Goal: Information Seeking & Learning: Learn about a topic

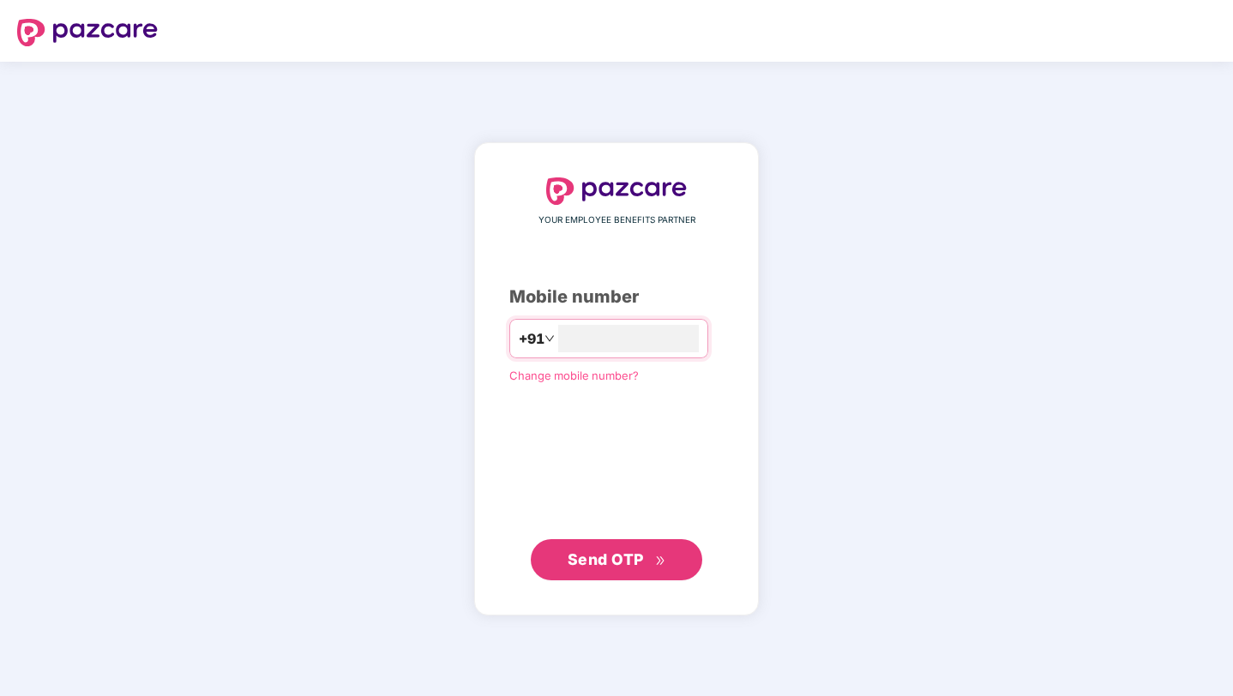
type input "**********"
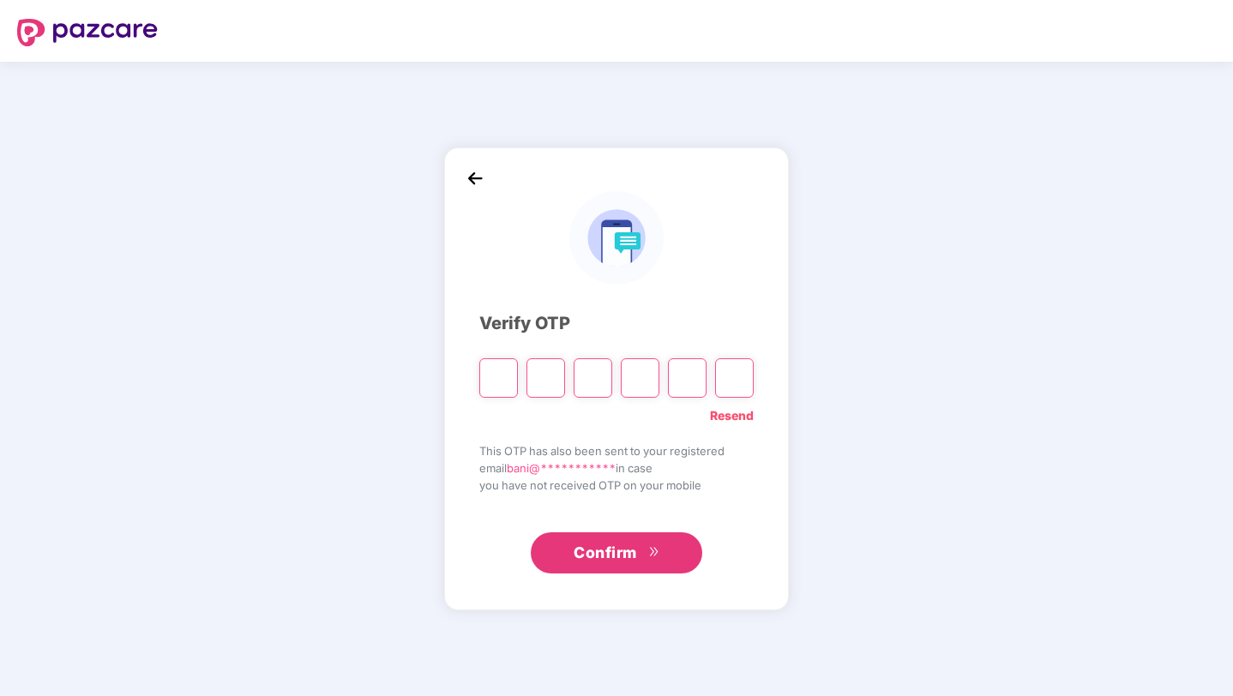
type input "*"
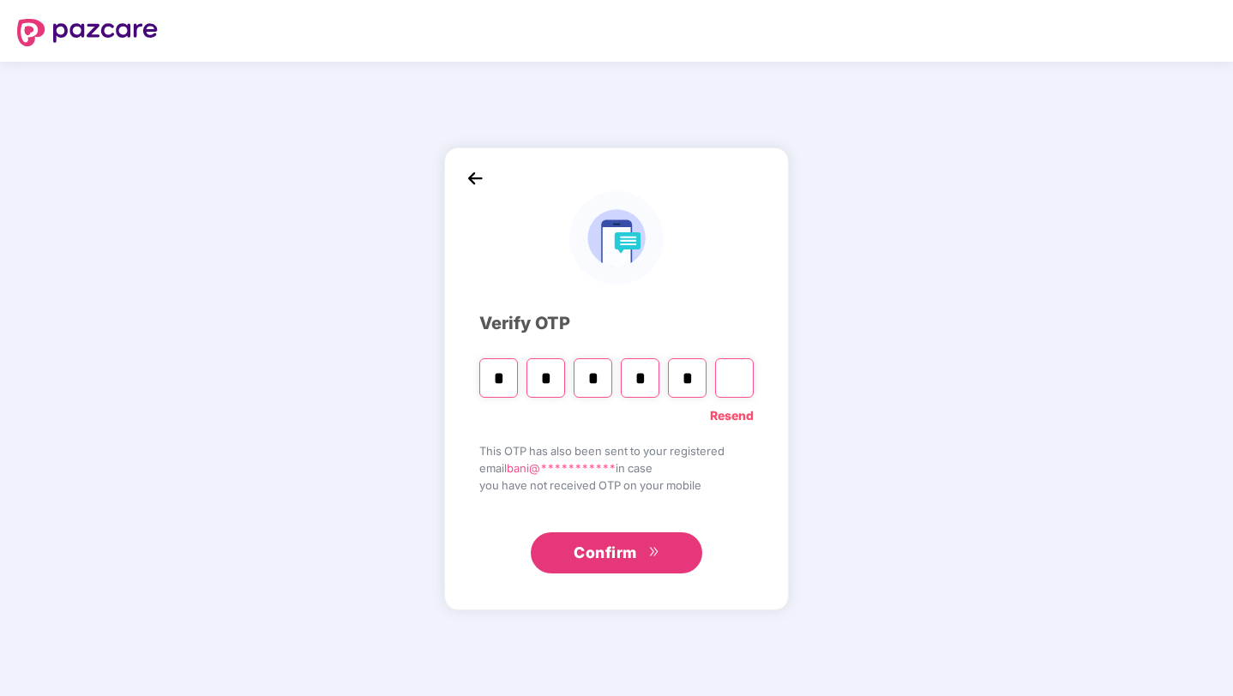
type input "*"
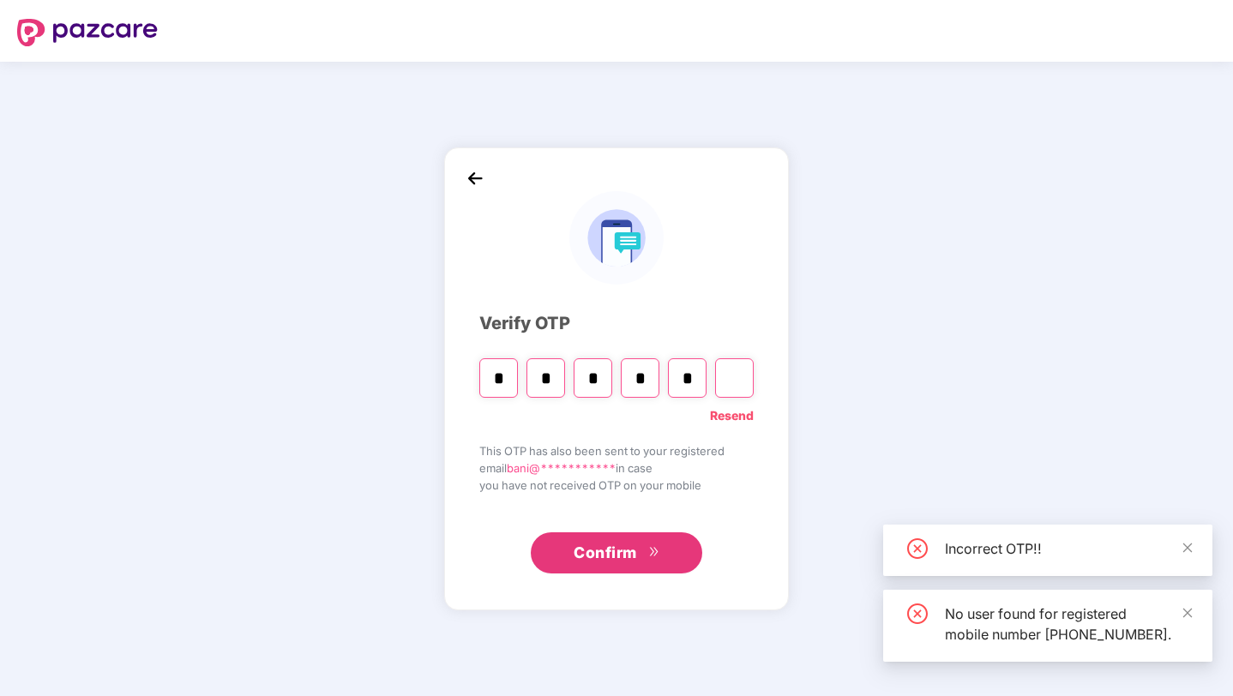
type input "*"
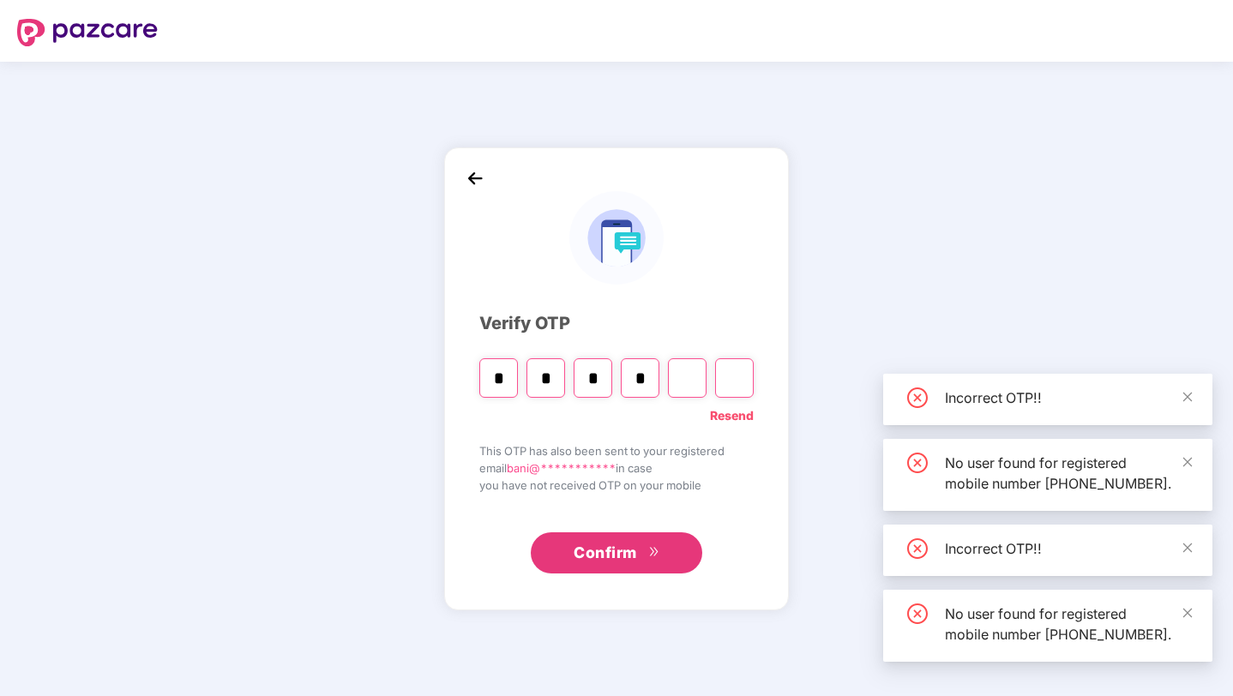
type input "*"
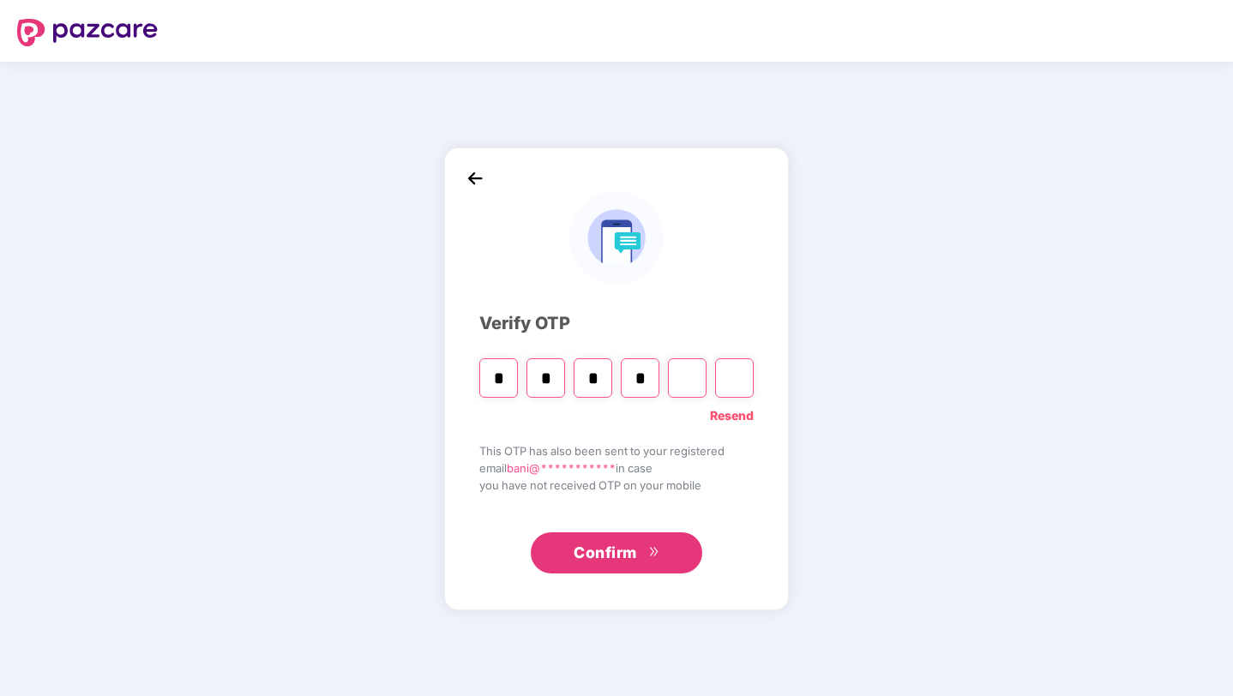
type input "*"
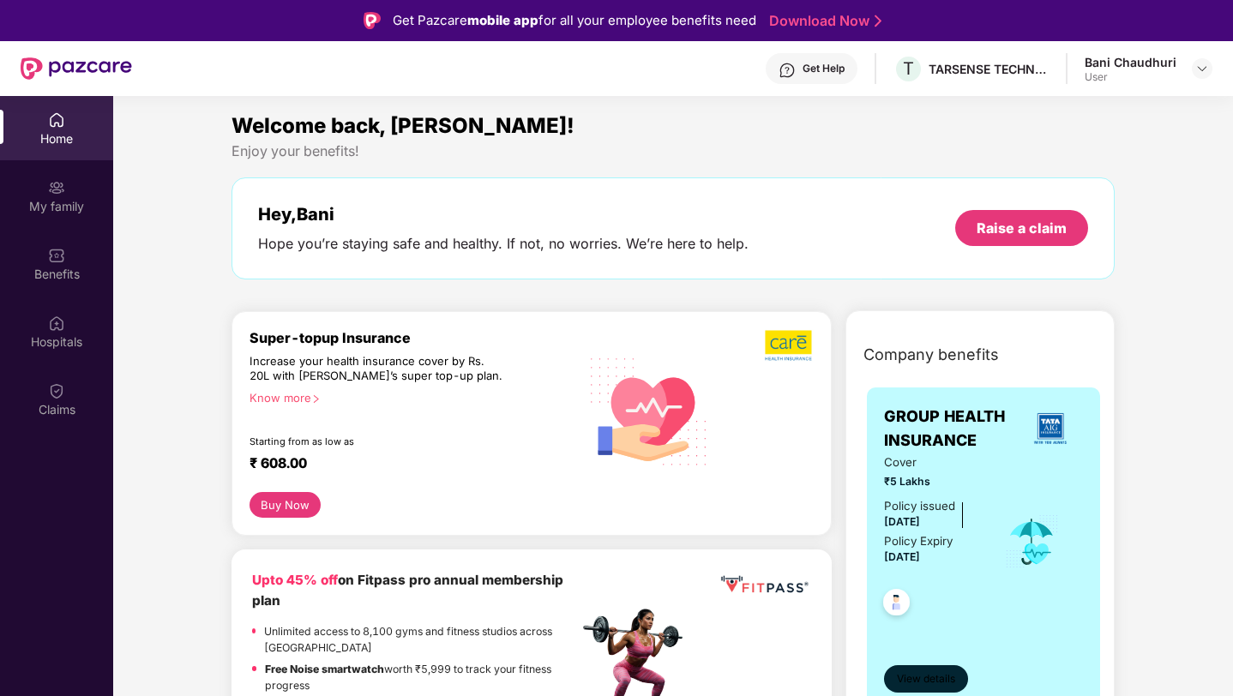
click at [942, 676] on span "View details" at bounding box center [926, 679] width 58 height 16
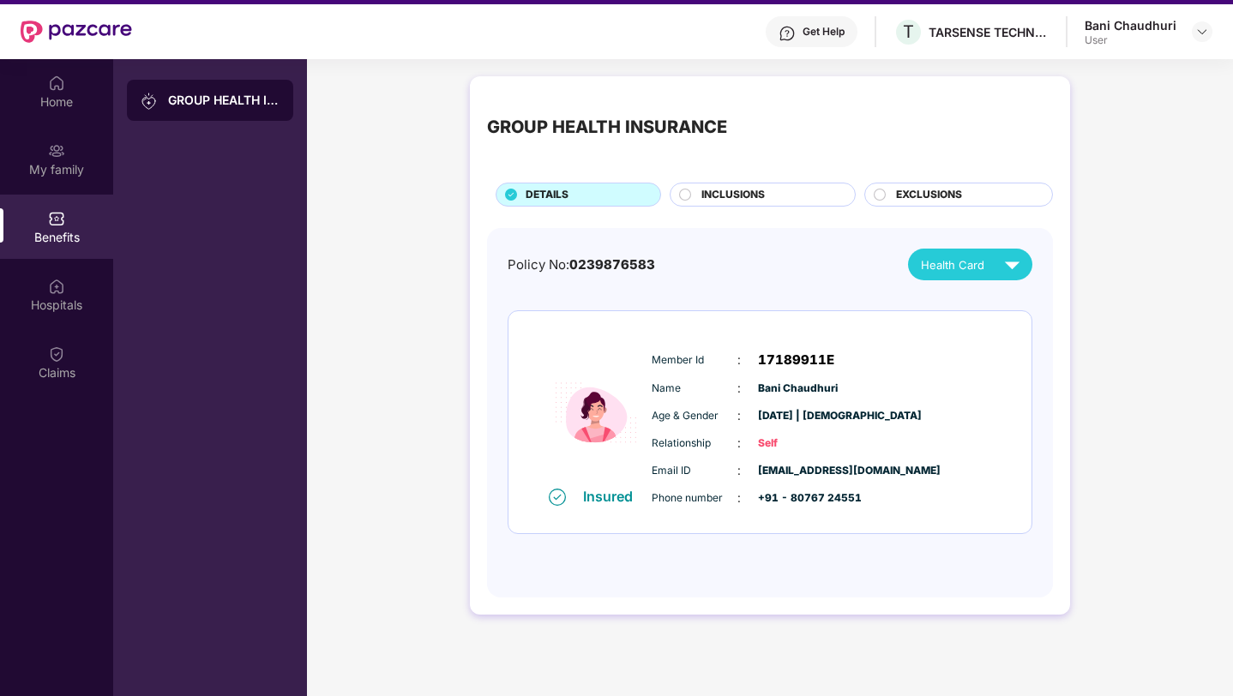
scroll to position [20, 0]
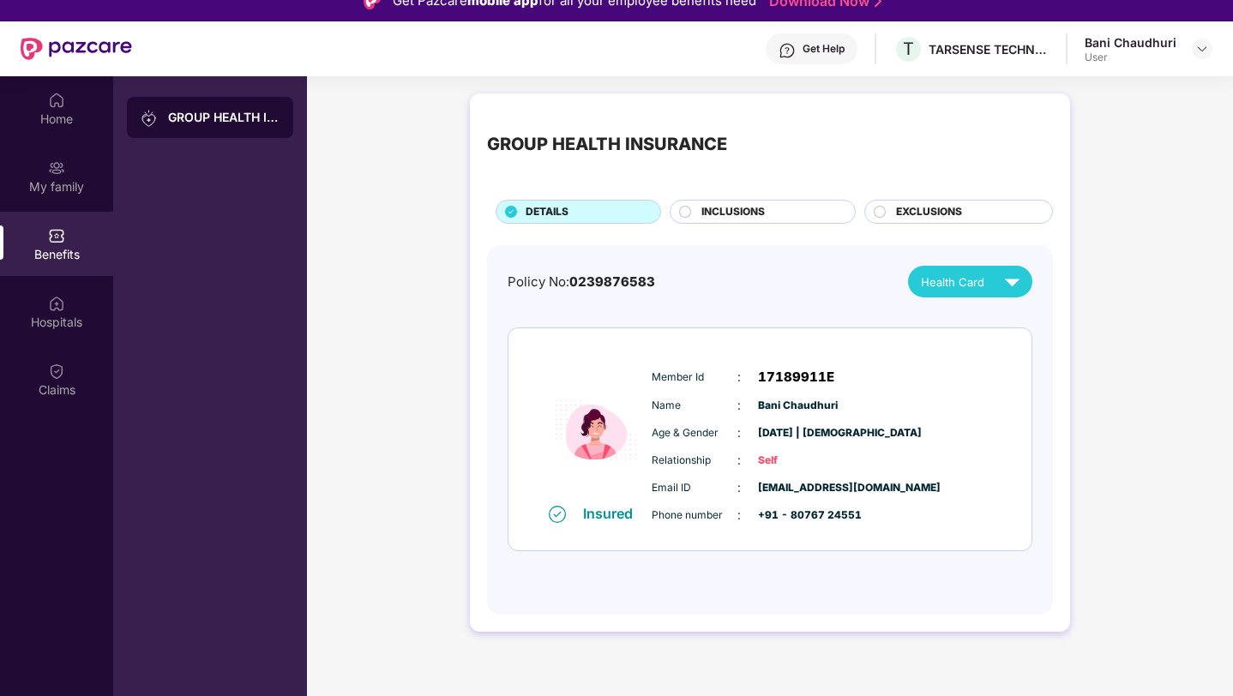
click at [739, 209] on span "INCLUSIONS" at bounding box center [732, 212] width 63 height 16
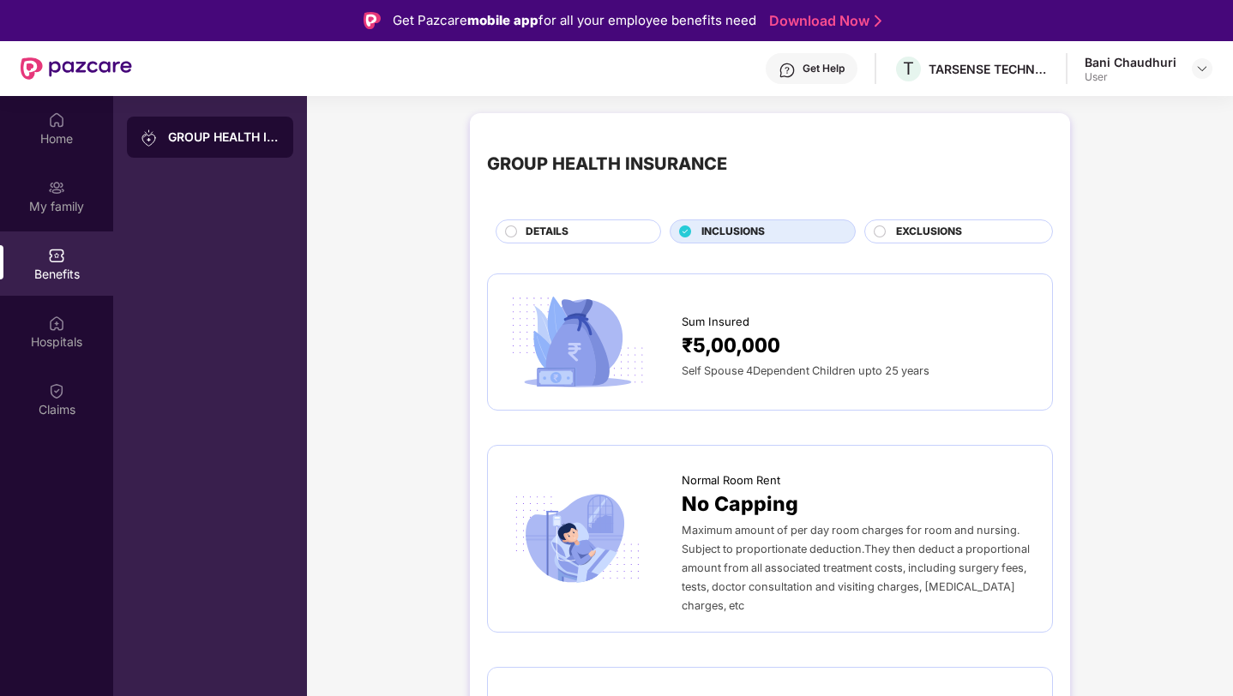
scroll to position [0, 0]
click at [911, 225] on span "EXCLUSIONS" at bounding box center [929, 232] width 66 height 16
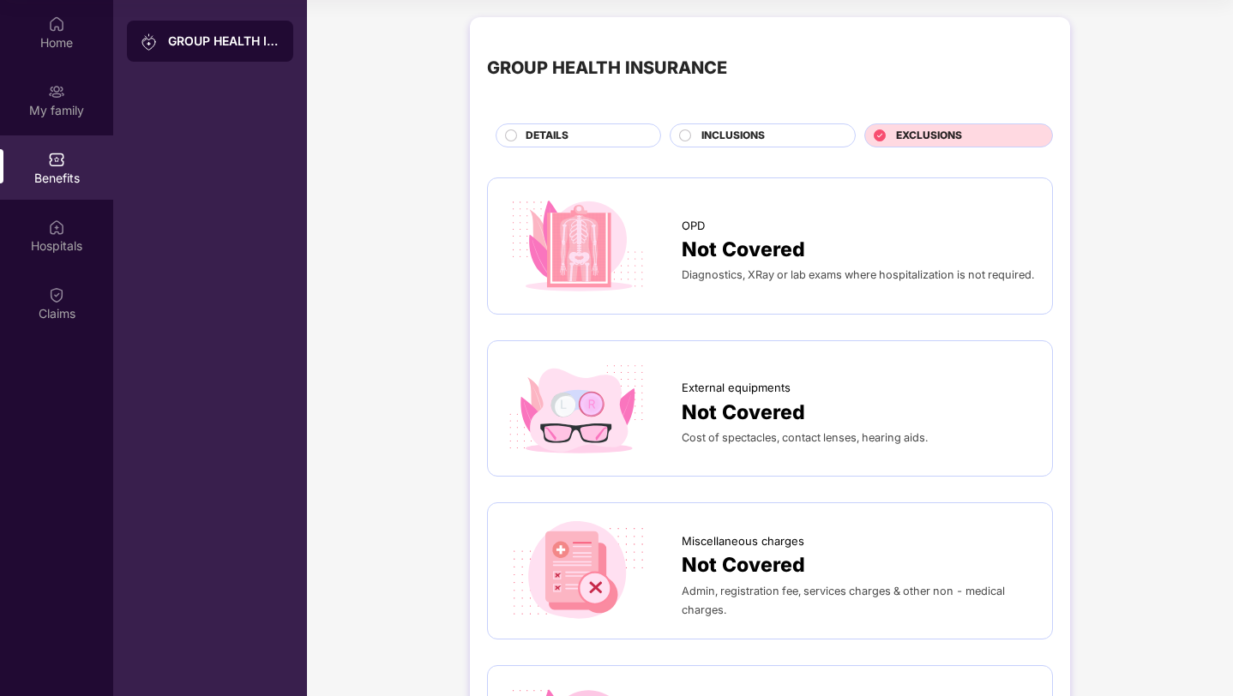
click at [709, 132] on span "INCLUSIONS" at bounding box center [732, 136] width 63 height 16
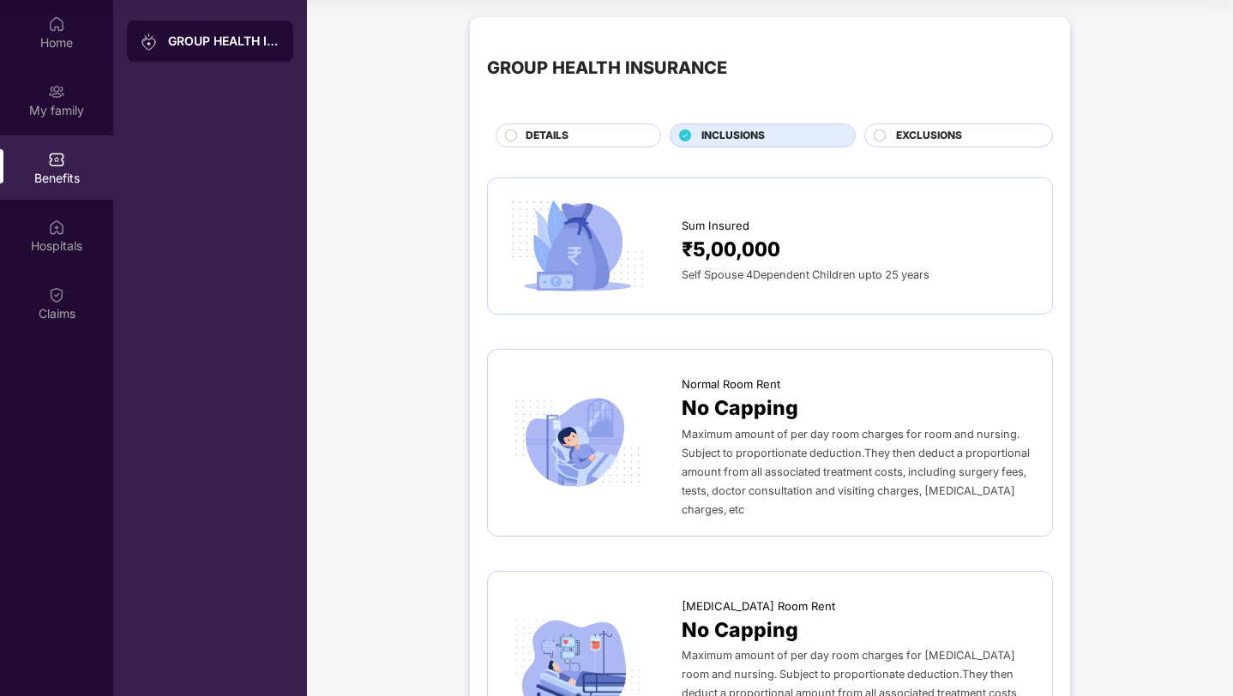
click at [966, 141] on div "EXCLUSIONS" at bounding box center [966, 137] width 156 height 19
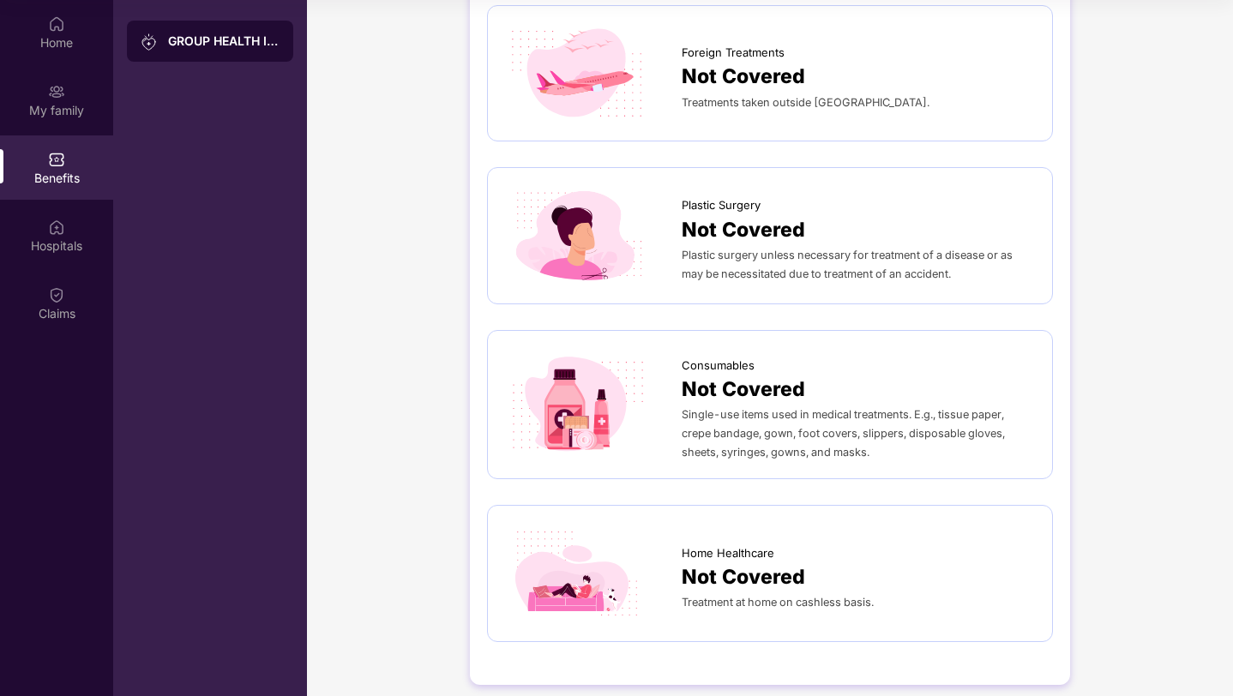
scroll to position [838, 0]
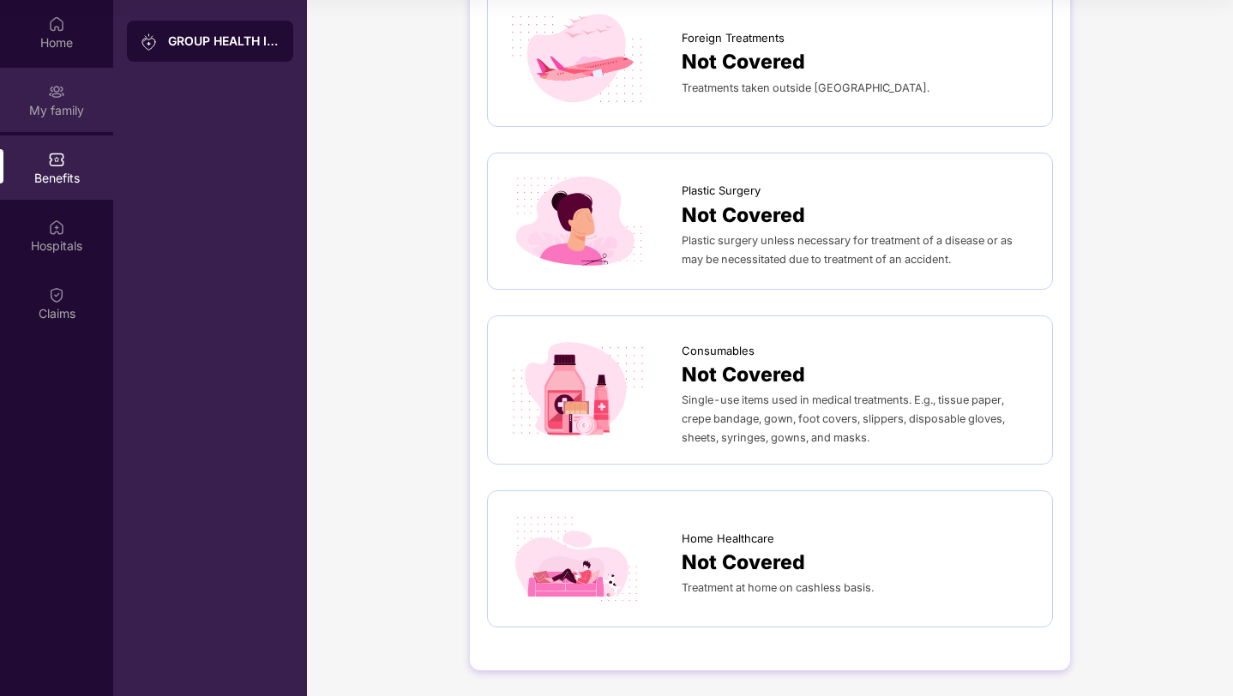
click at [110, 105] on div "My family" at bounding box center [56, 109] width 113 height 17
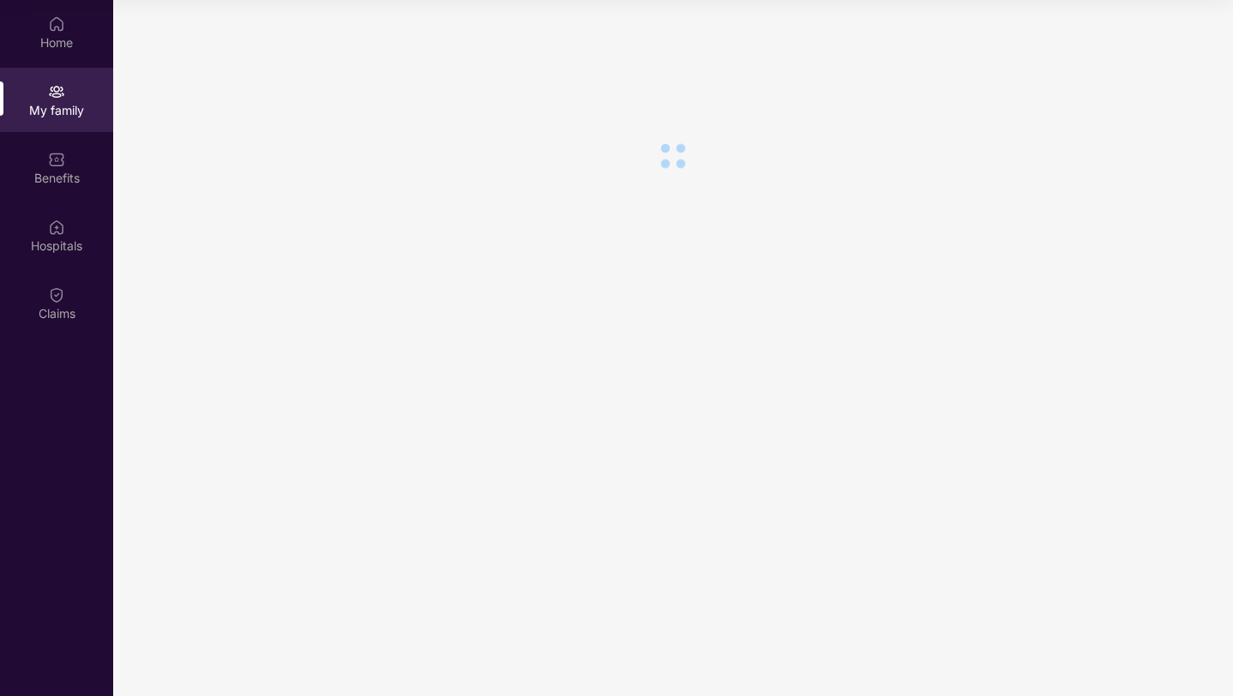
scroll to position [0, 0]
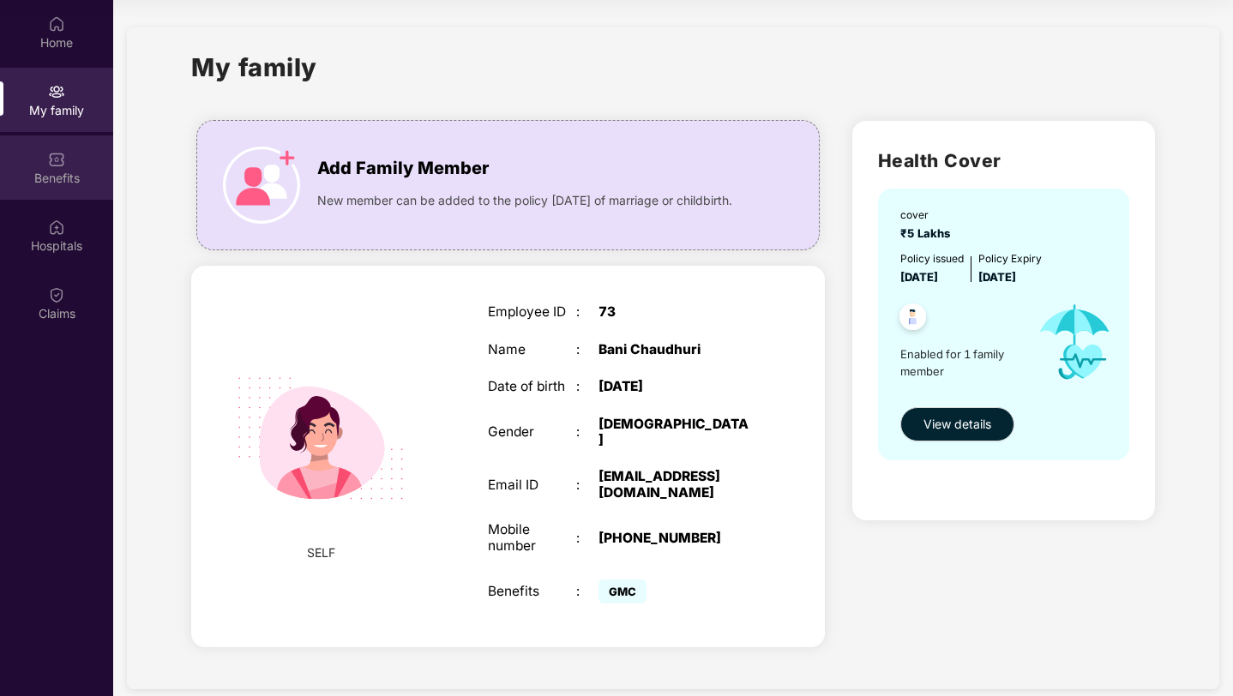
click at [79, 191] on div "Benefits" at bounding box center [56, 167] width 113 height 64
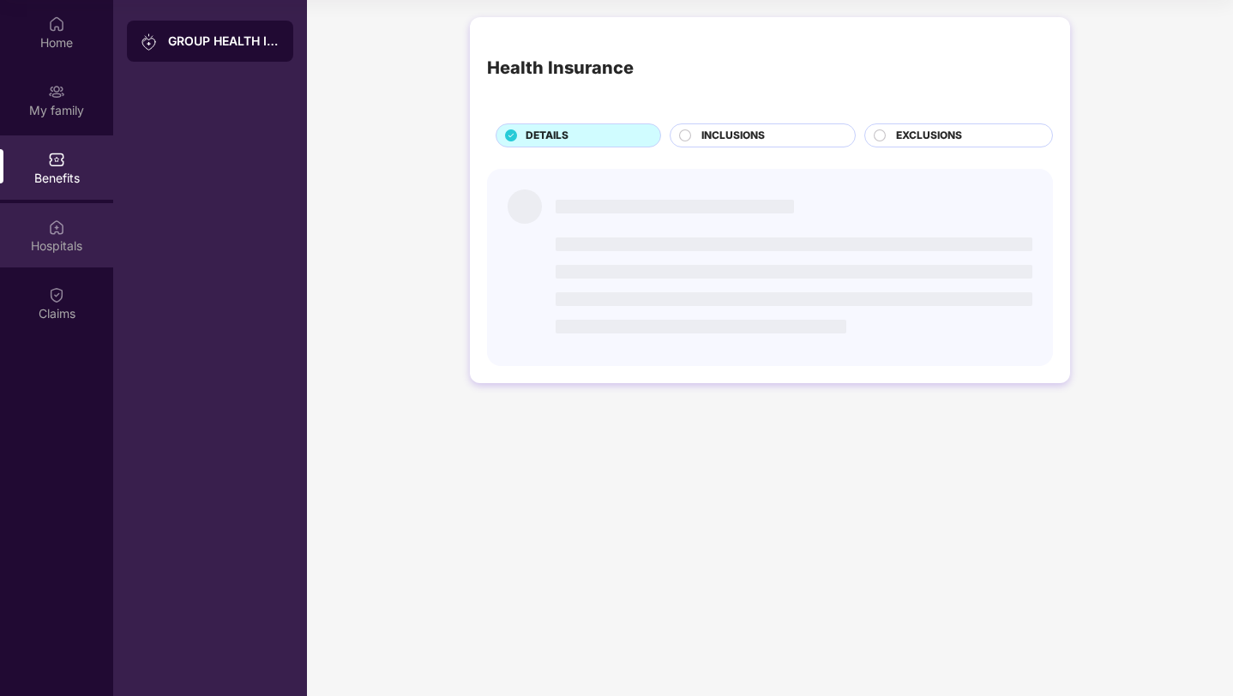
click at [64, 250] on div "Hospitals" at bounding box center [56, 246] width 113 height 17
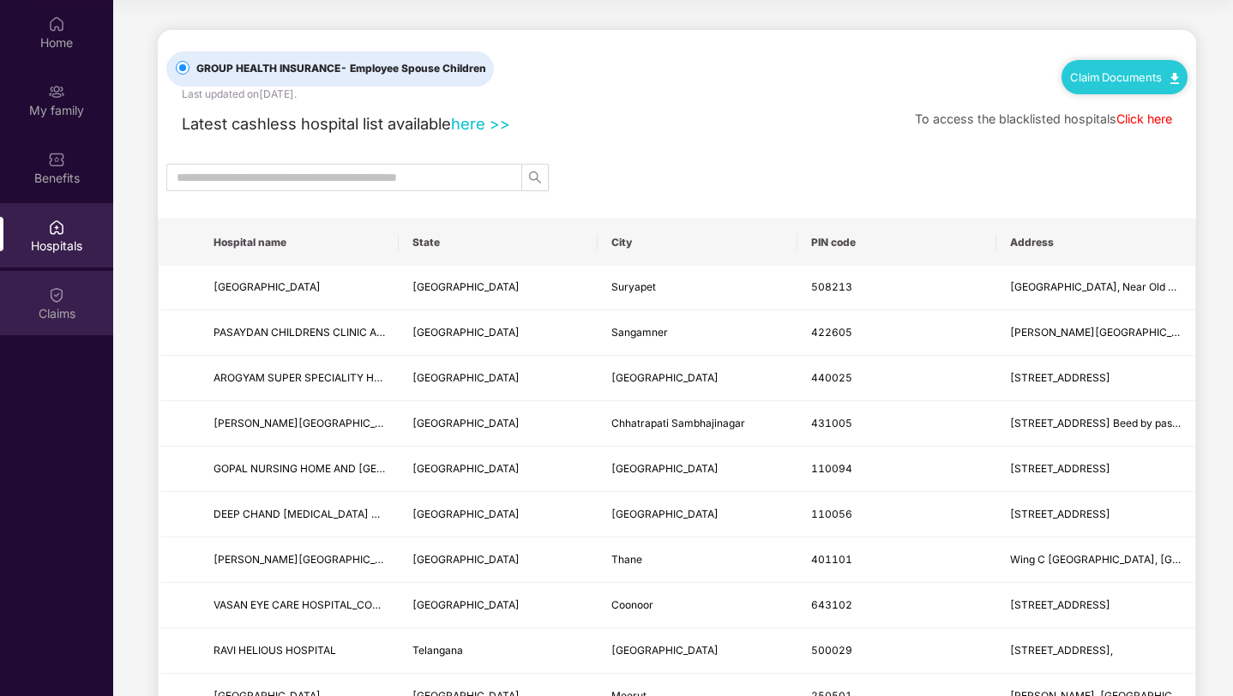
click at [65, 317] on div "Claims" at bounding box center [56, 313] width 113 height 17
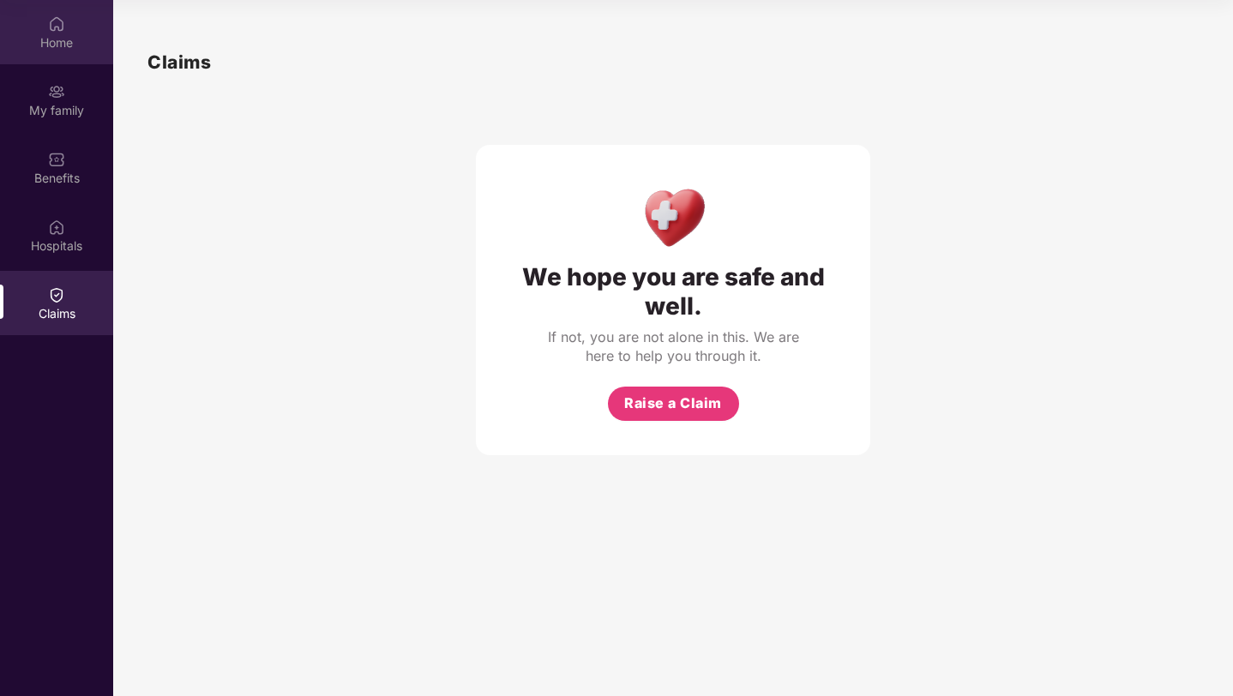
click at [60, 46] on div "Home" at bounding box center [56, 42] width 113 height 17
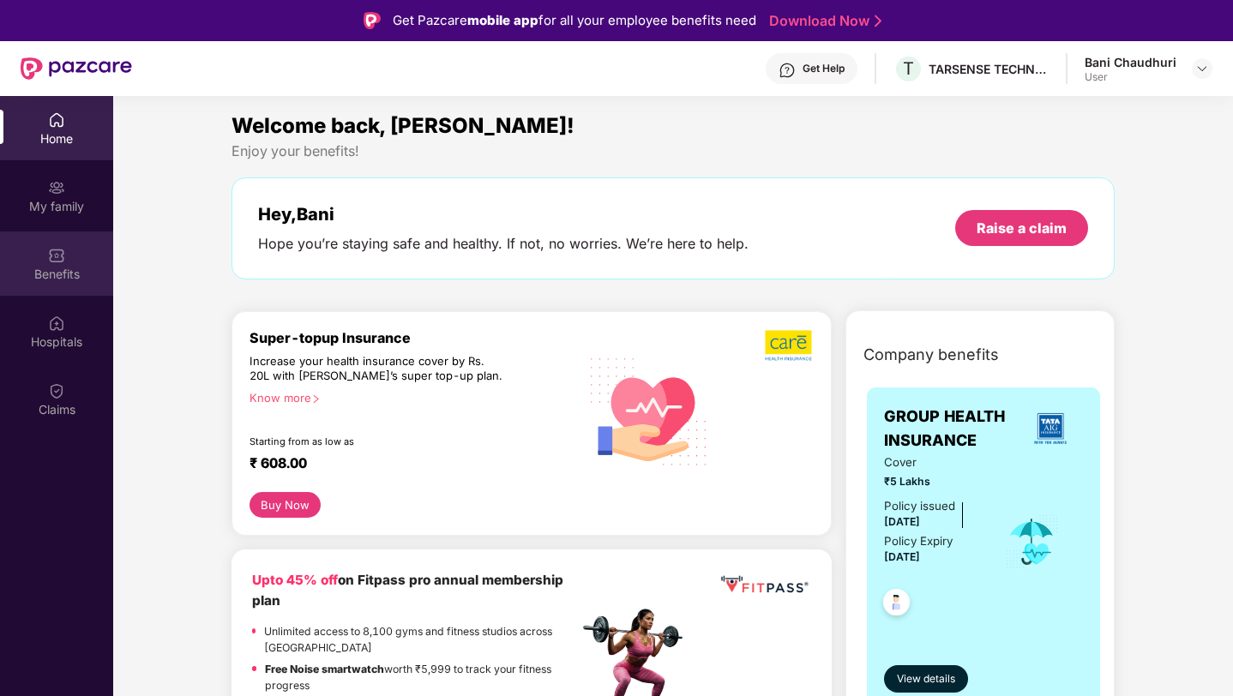
click at [55, 266] on div "Benefits" at bounding box center [56, 274] width 113 height 17
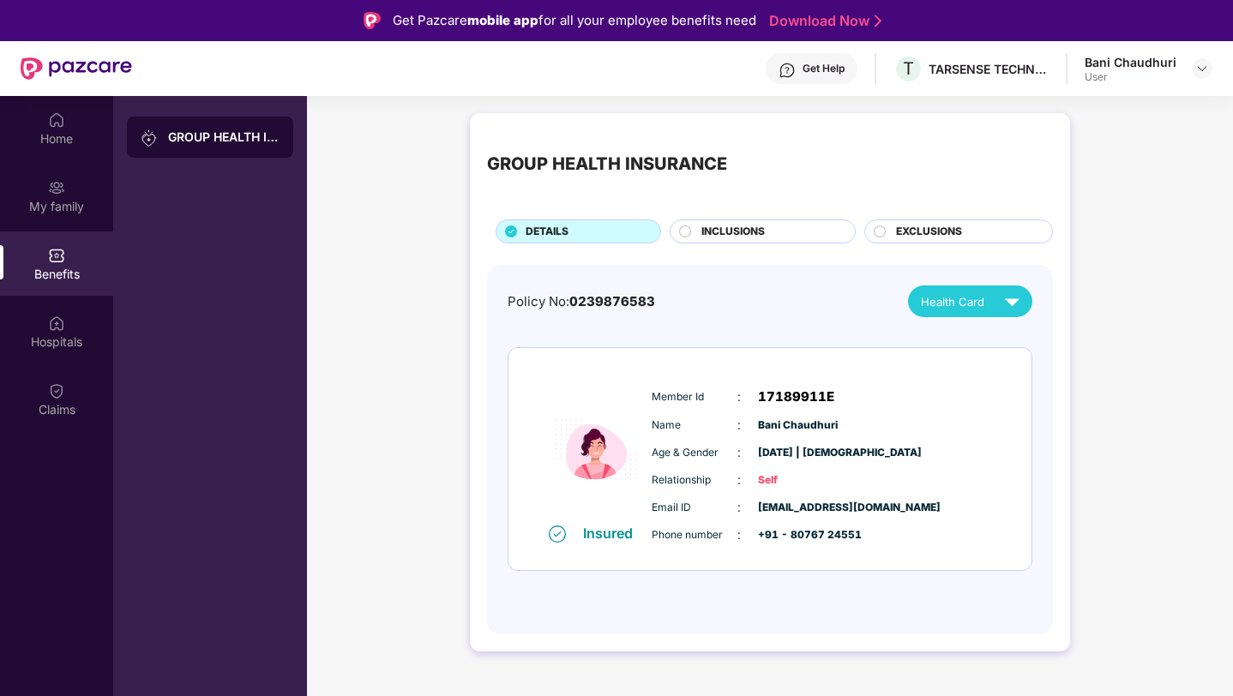
click at [721, 236] on span "INCLUSIONS" at bounding box center [732, 232] width 63 height 16
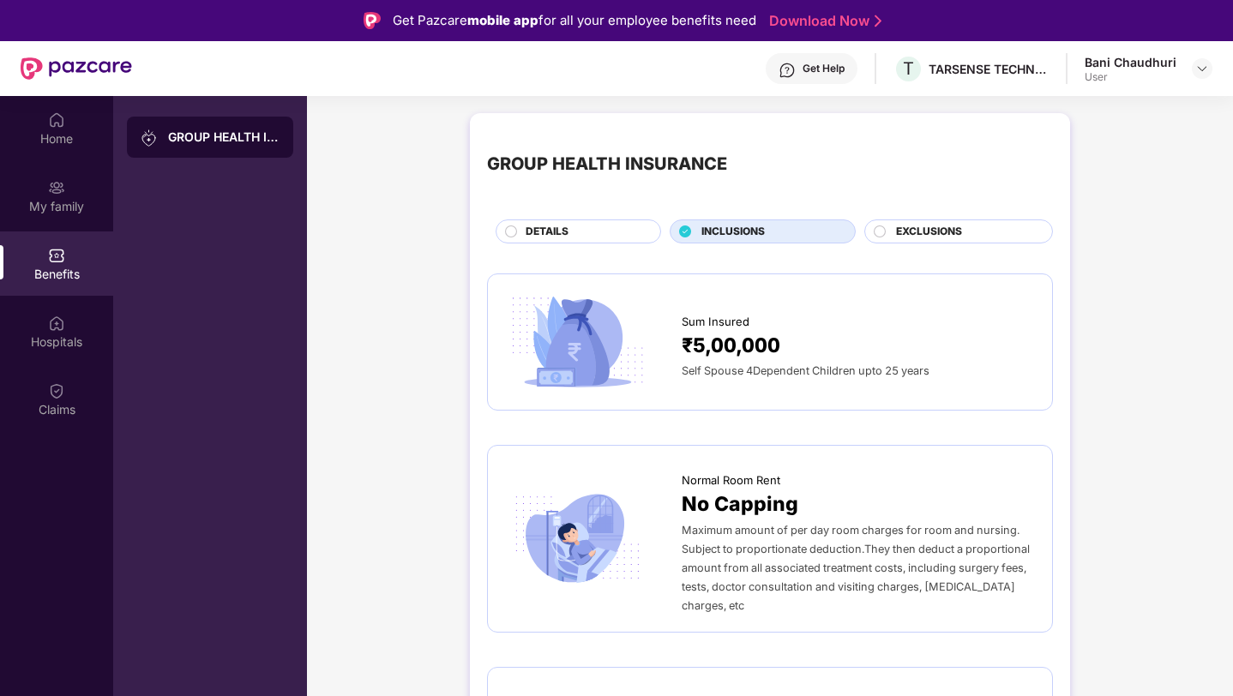
click at [986, 232] on div "EXCLUSIONS" at bounding box center [966, 233] width 156 height 19
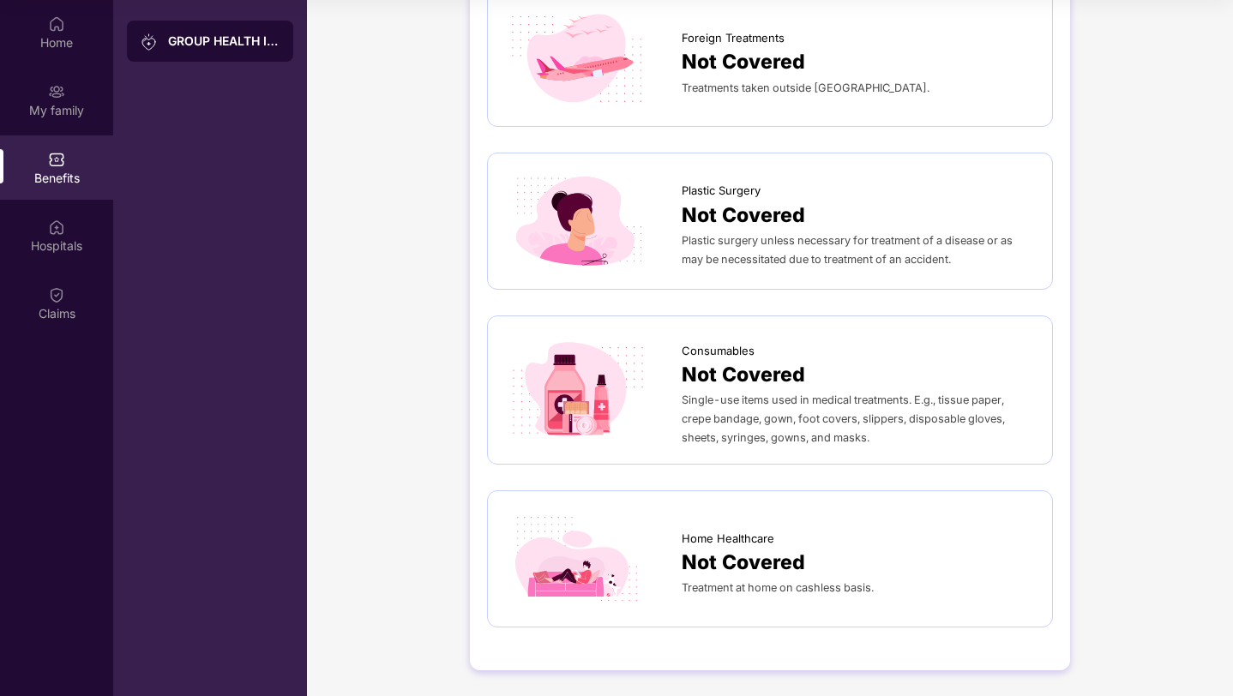
scroll to position [838, 0]
click at [81, 110] on div "My family" at bounding box center [56, 109] width 113 height 17
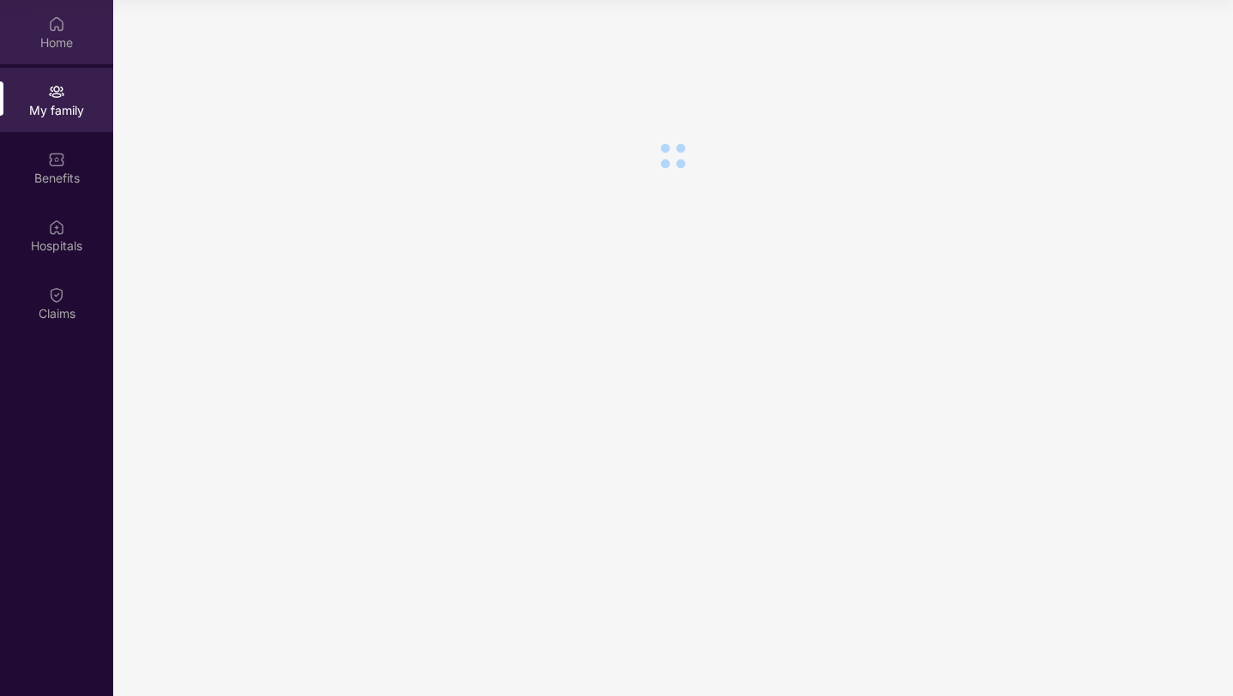
click at [76, 41] on div "Home" at bounding box center [56, 42] width 113 height 17
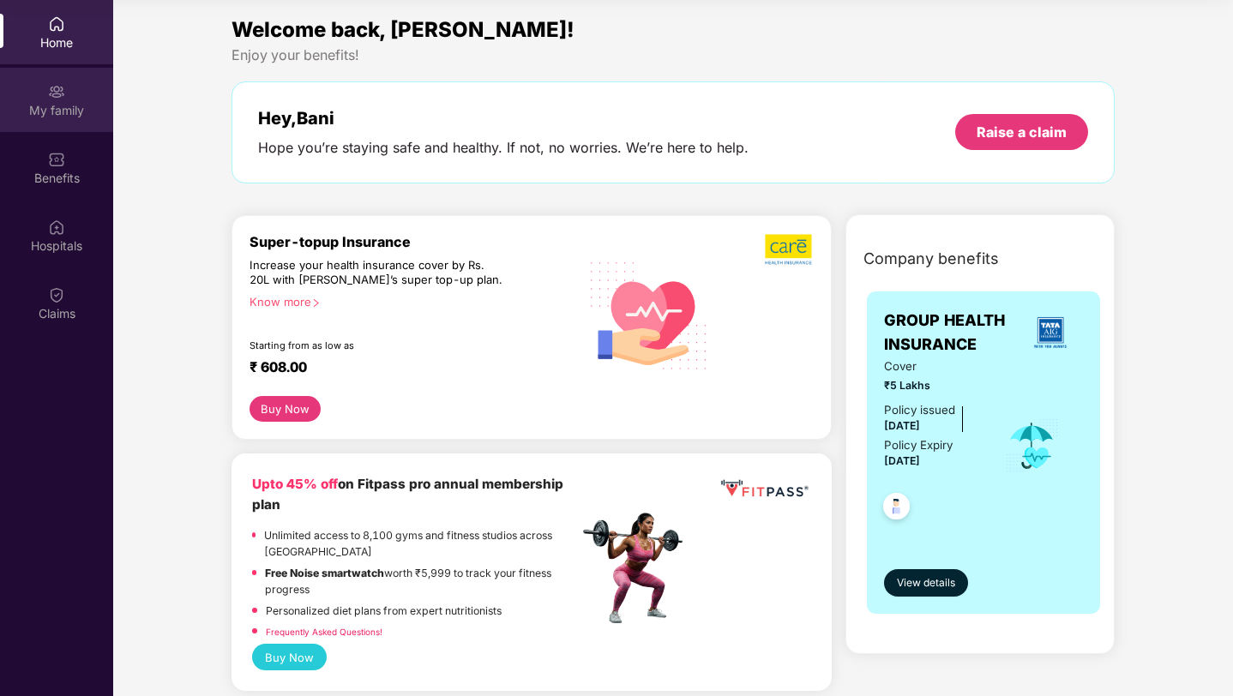
click at [69, 106] on div "My family" at bounding box center [56, 110] width 113 height 17
